Goal: Transaction & Acquisition: Download file/media

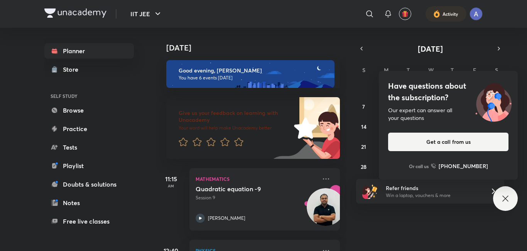
scroll to position [206, 0]
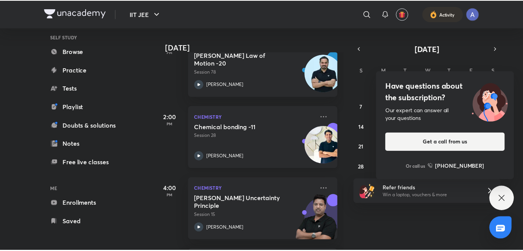
scroll to position [231, 0]
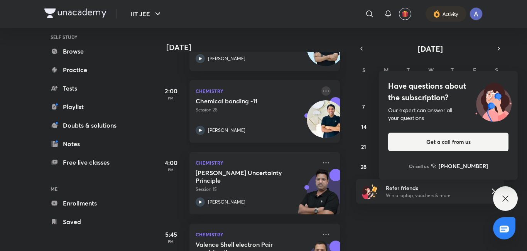
click at [321, 90] on icon at bounding box center [325, 90] width 9 height 9
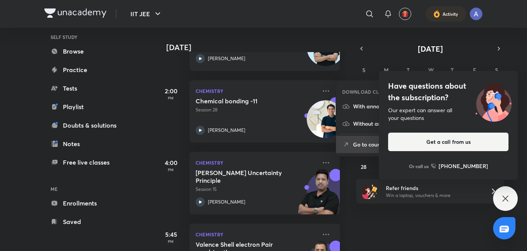
click at [361, 147] on p "Go to course page" at bounding box center [379, 144] width 53 height 8
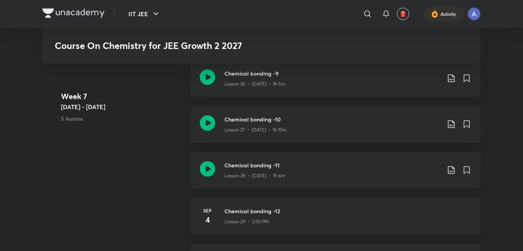
scroll to position [1685, 0]
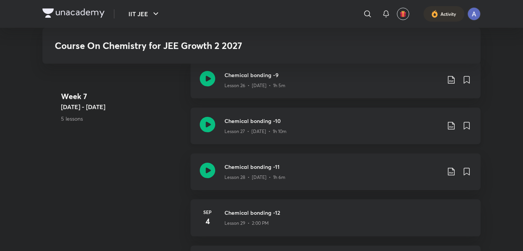
click at [448, 125] on icon at bounding box center [451, 126] width 7 height 8
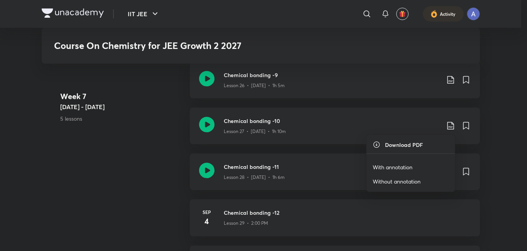
click at [410, 145] on h6 "Download PDF" at bounding box center [404, 145] width 38 height 8
click at [391, 166] on p "With annotation" at bounding box center [393, 167] width 40 height 8
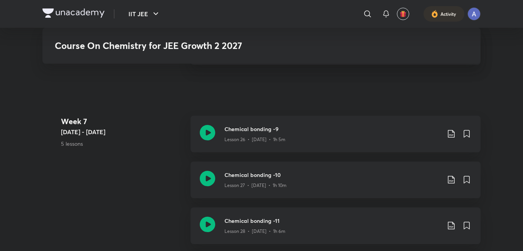
scroll to position [1607, 0]
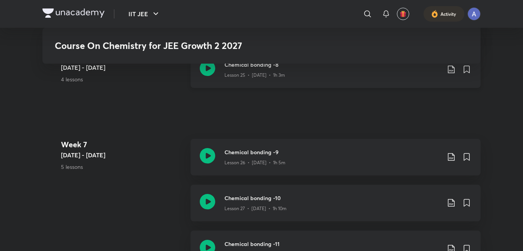
click at [449, 70] on icon at bounding box center [451, 70] width 7 height 8
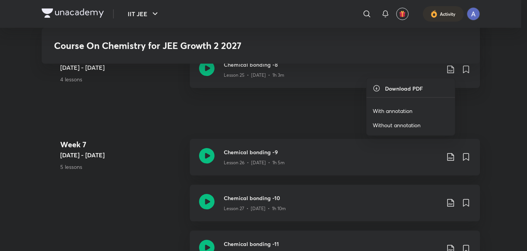
click at [402, 108] on p "With annotation" at bounding box center [393, 111] width 40 height 8
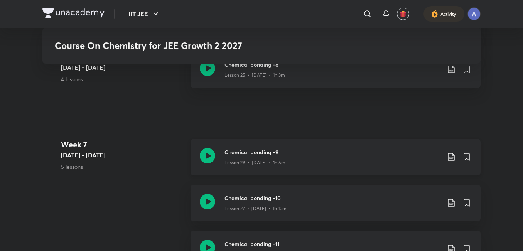
click at [452, 158] on icon at bounding box center [451, 156] width 9 height 9
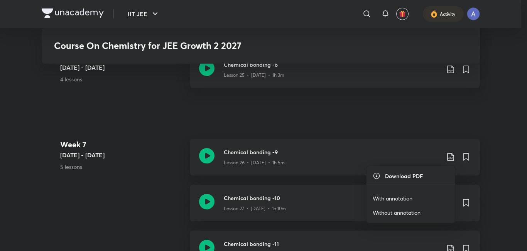
click at [395, 199] on p "With annotation" at bounding box center [393, 198] width 40 height 8
